Goal: Navigation & Orientation: Find specific page/section

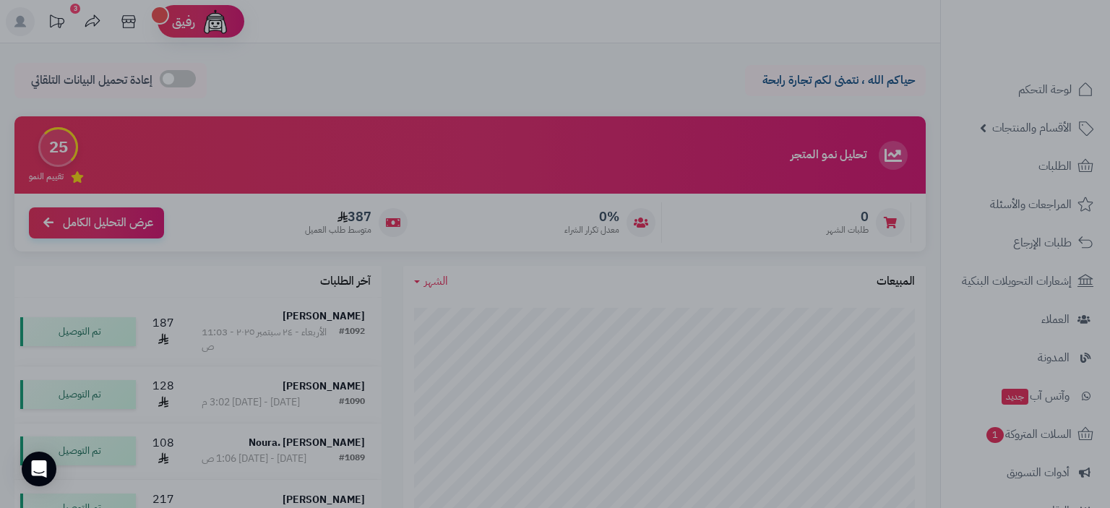
click at [730, 41] on div at bounding box center [555, 254] width 1110 height 508
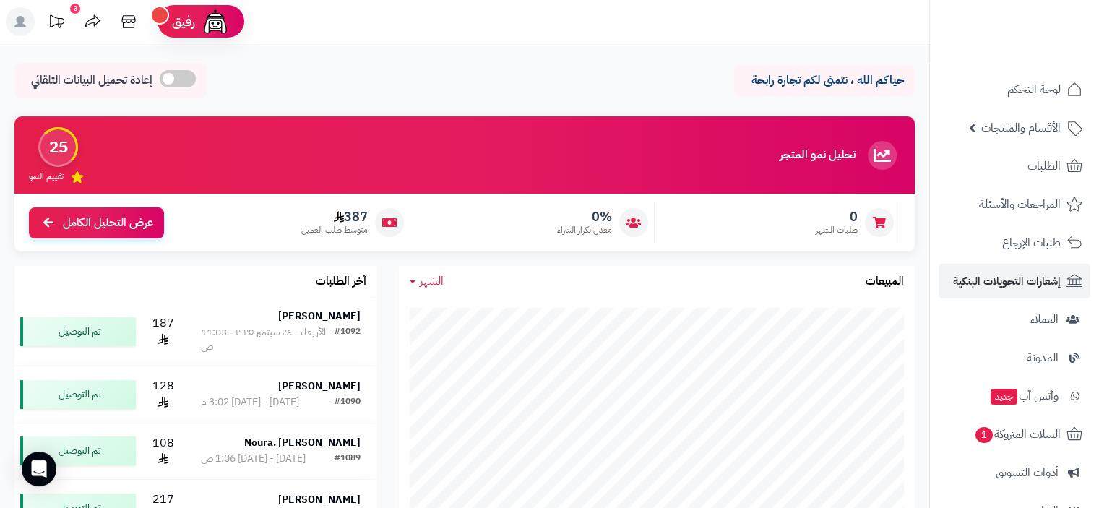
scroll to position [191, 0]
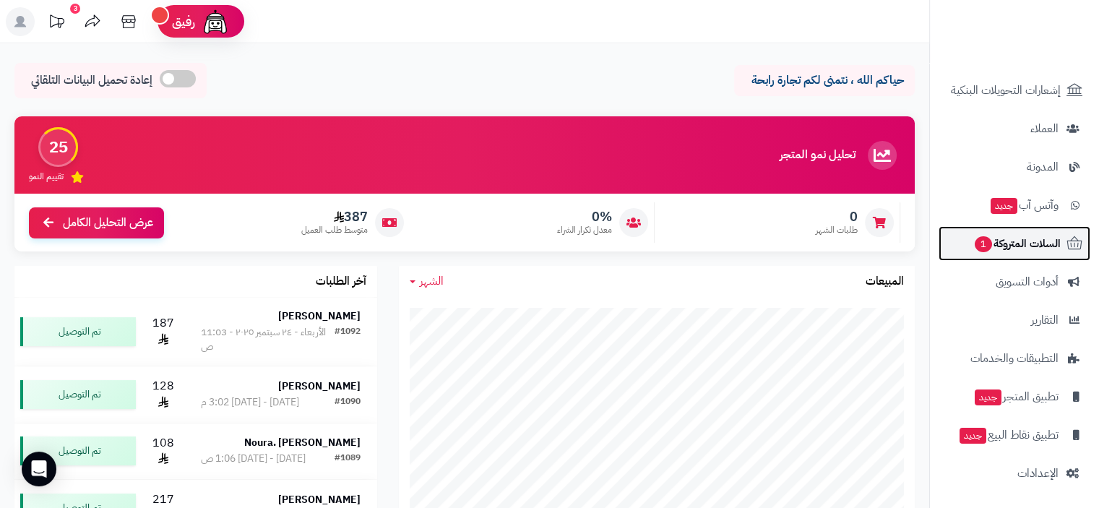
click at [1034, 241] on span "السلات المتروكة 1" at bounding box center [1017, 243] width 87 height 20
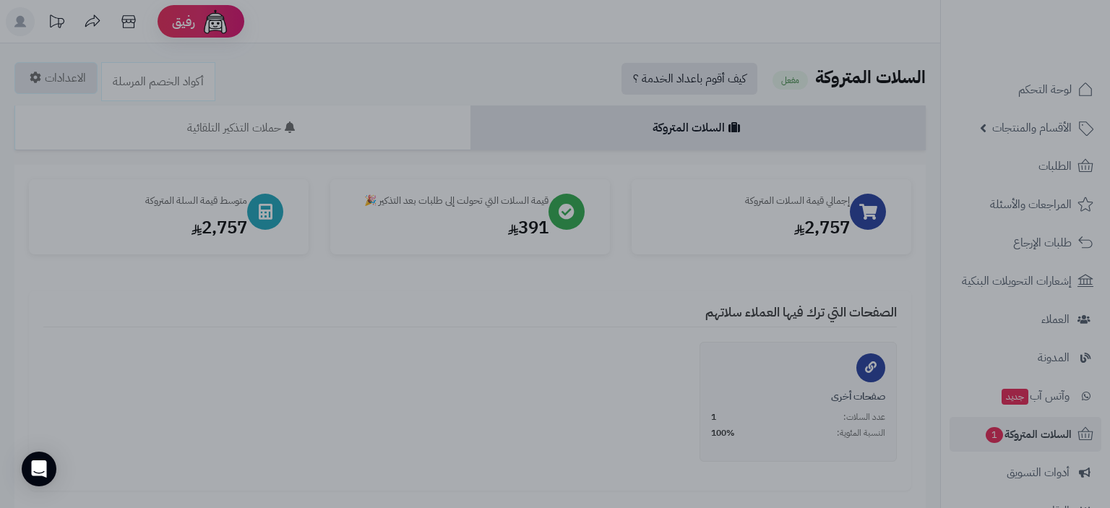
click at [248, 416] on div at bounding box center [555, 254] width 1110 height 508
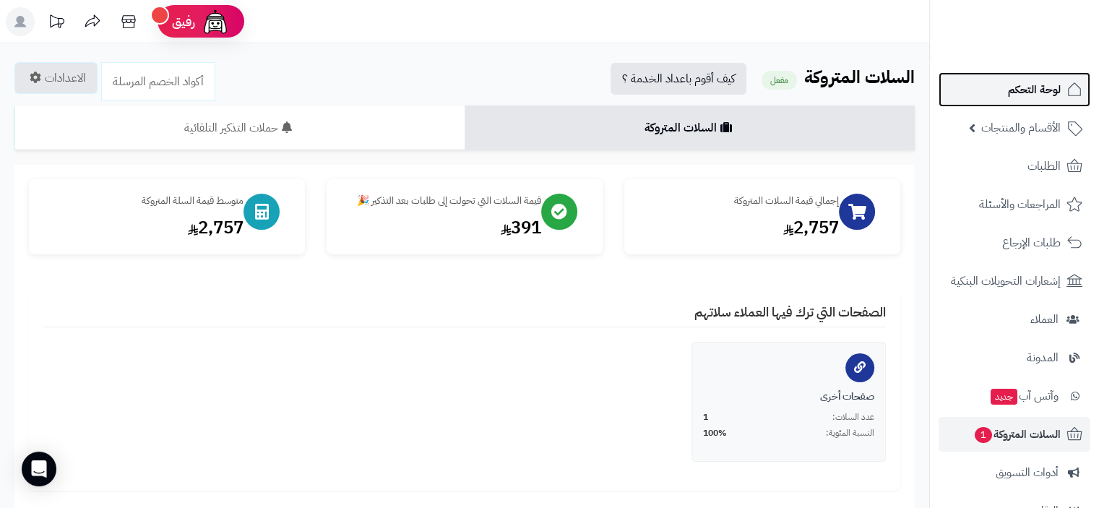
click at [1046, 91] on span "لوحة التحكم" at bounding box center [1034, 90] width 53 height 20
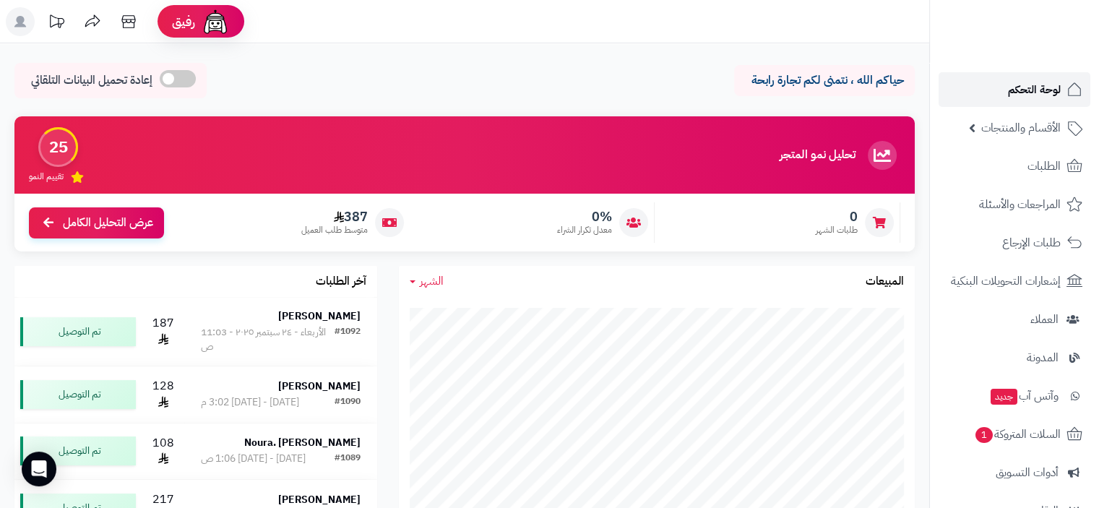
click at [1027, 89] on span "لوحة التحكم" at bounding box center [1034, 90] width 53 height 20
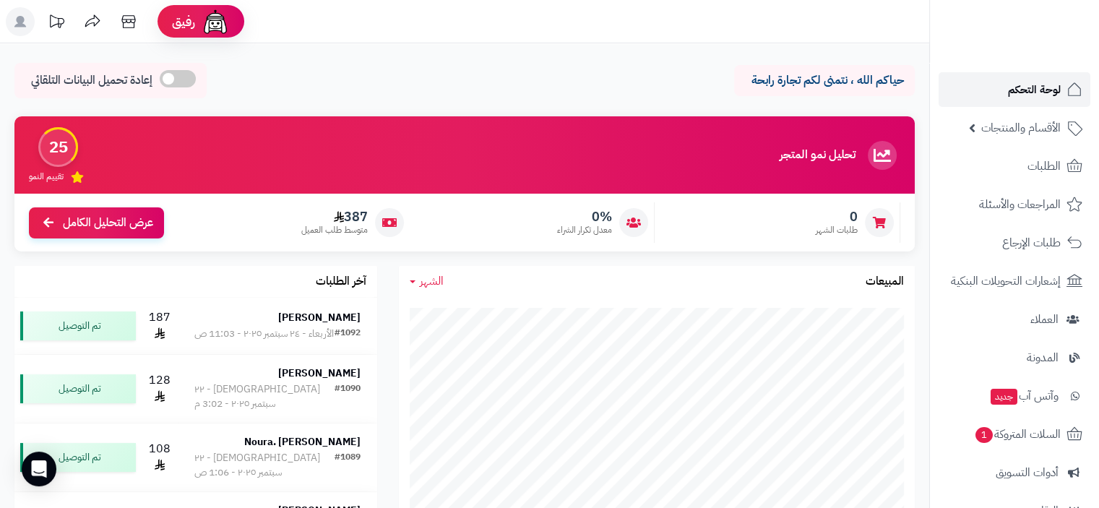
click at [1036, 89] on span "لوحة التحكم" at bounding box center [1034, 90] width 53 height 20
